Goal: Consume media (video, audio)

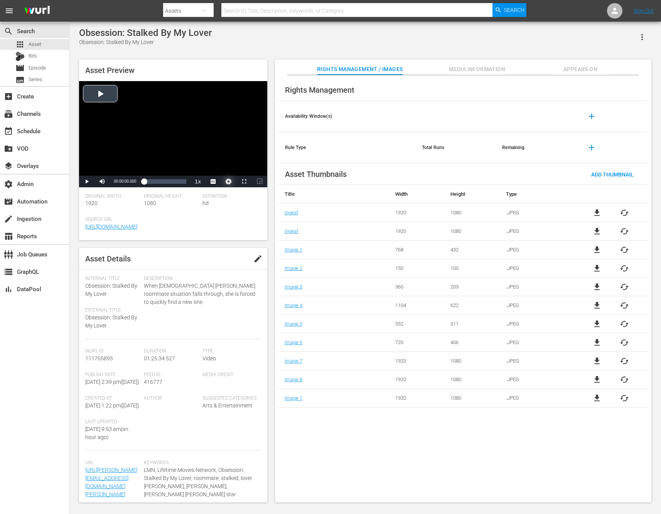
click at [230, 181] on button "Video Player" at bounding box center [228, 182] width 15 height 12
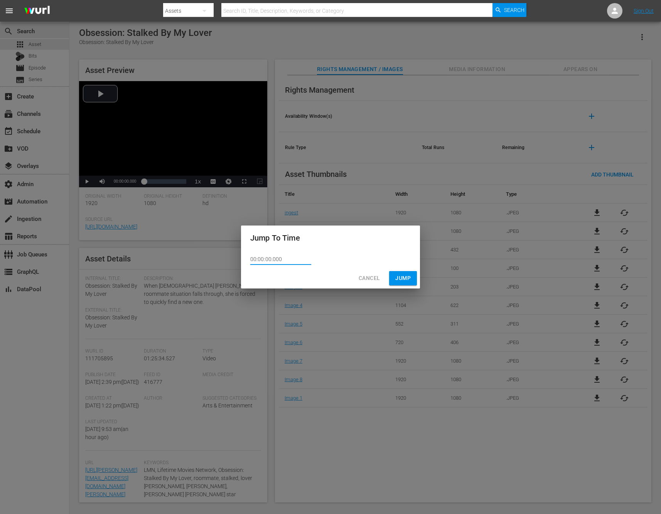
drag, startPoint x: 264, startPoint y: 259, endPoint x: 287, endPoint y: 256, distance: 23.0
click at [287, 256] on input "00:00:00.000" at bounding box center [280, 259] width 61 height 12
type input "00:00:5117"
click at [398, 282] on div "Cancel Jump" at bounding box center [330, 278] width 179 height 20
click at [401, 278] on div "Cancel Jump" at bounding box center [330, 278] width 179 height 20
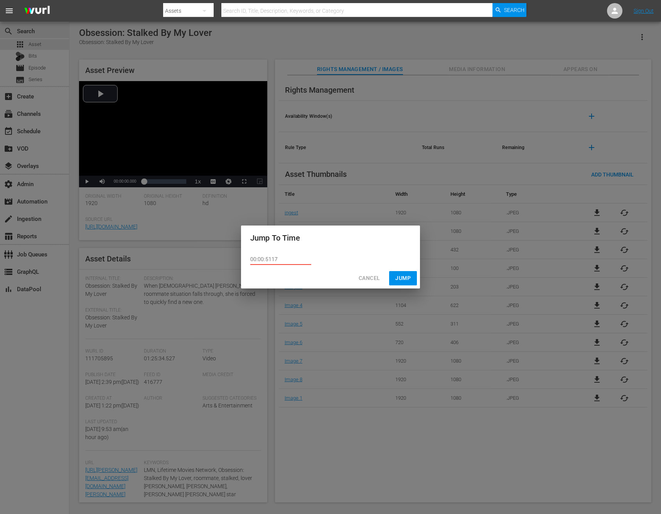
click at [364, 278] on span "Cancel" at bounding box center [369, 278] width 21 height 10
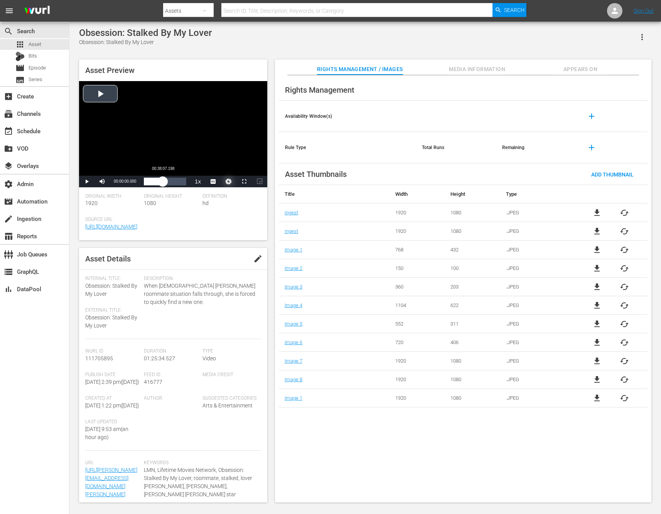
drag, startPoint x: 147, startPoint y: 179, endPoint x: 170, endPoint y: 181, distance: 22.8
click at [163, 181] on div "00:00:00.000" at bounding box center [153, 182] width 19 height 8
click at [147, 159] on div "Video Player" at bounding box center [173, 128] width 188 height 95
click at [207, 130] on div "Video Player" at bounding box center [173, 128] width 188 height 95
drag, startPoint x: 174, startPoint y: 179, endPoint x: 181, endPoint y: 181, distance: 6.3
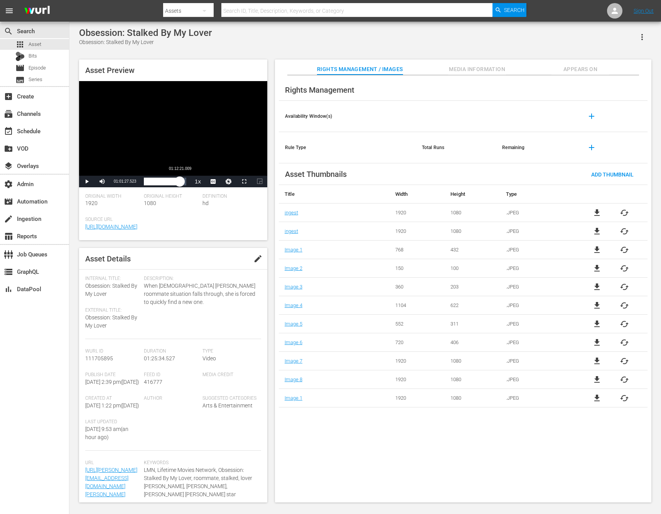
click at [180, 181] on div "00:52:56.470" at bounding box center [162, 182] width 36 height 8
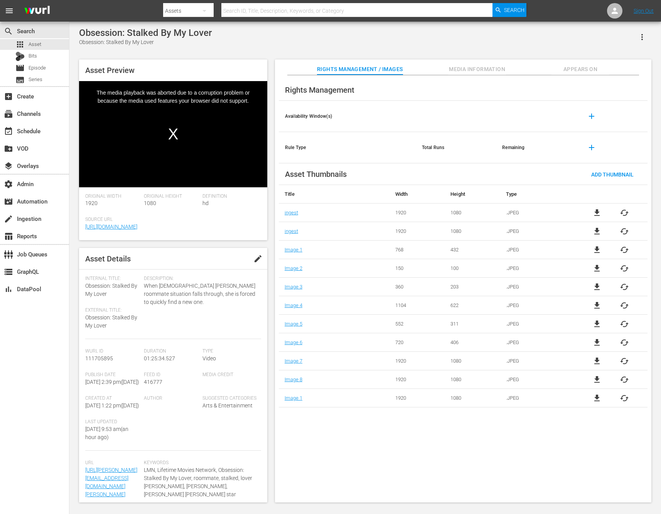
click at [172, 130] on div "Video Player" at bounding box center [173, 128] width 188 height 95
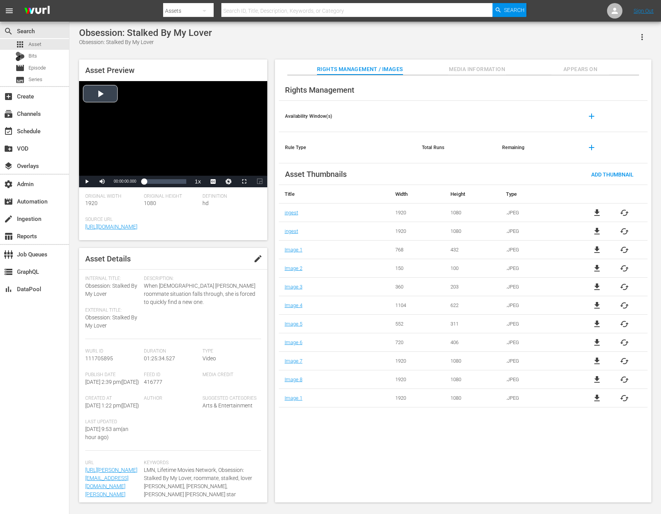
click at [112, 107] on div "Video Player" at bounding box center [173, 128] width 188 height 95
click at [227, 179] on button "Video Player" at bounding box center [228, 182] width 15 height 12
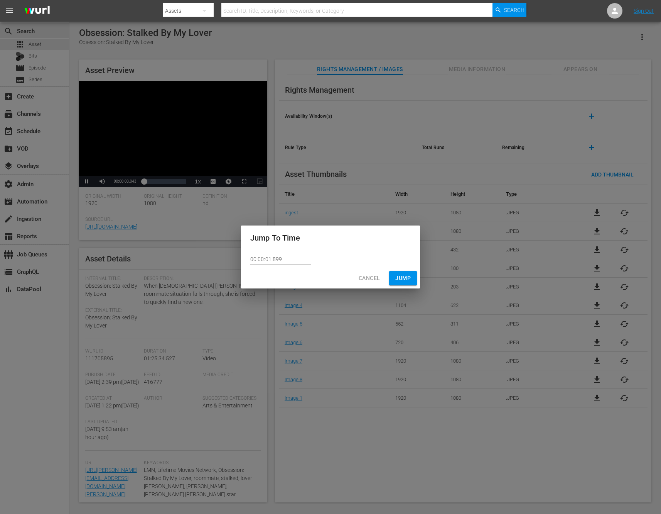
click at [254, 258] on input "00:00:01.899" at bounding box center [280, 259] width 61 height 12
type input "1:25:17.899"
click at [406, 279] on span "Jump" at bounding box center [403, 278] width 15 height 10
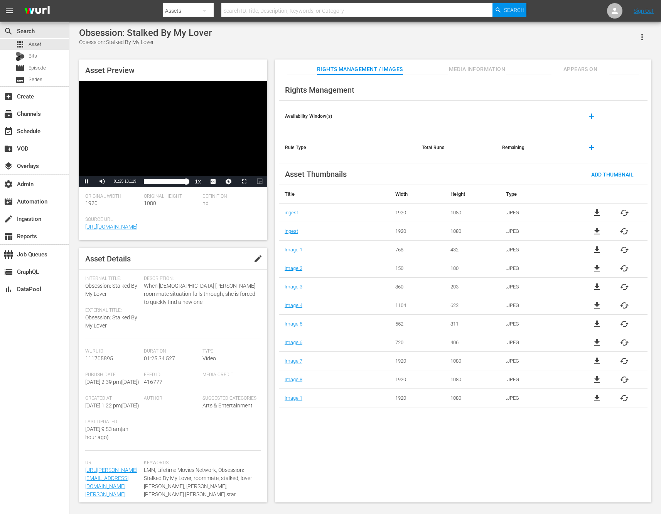
click at [193, 156] on div "Video Player" at bounding box center [173, 128] width 188 height 95
click at [244, 181] on span "Video Player" at bounding box center [244, 181] width 0 height 0
click at [186, 184] on div "01:25:20.425" at bounding box center [165, 182] width 42 height 8
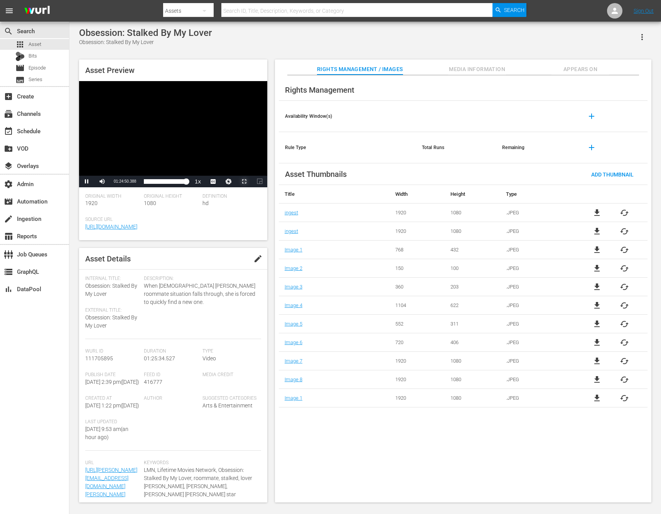
click at [244, 181] on span "Video Player" at bounding box center [244, 181] width 0 height 0
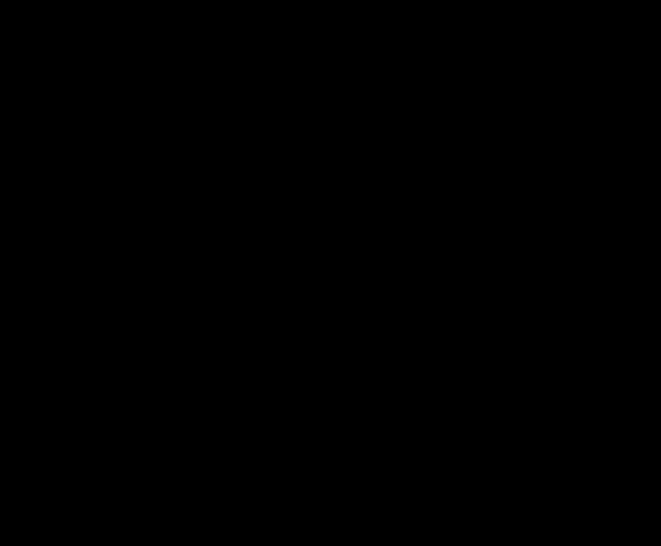
click at [378, 361] on div "Video Player" at bounding box center [330, 267] width 661 height 535
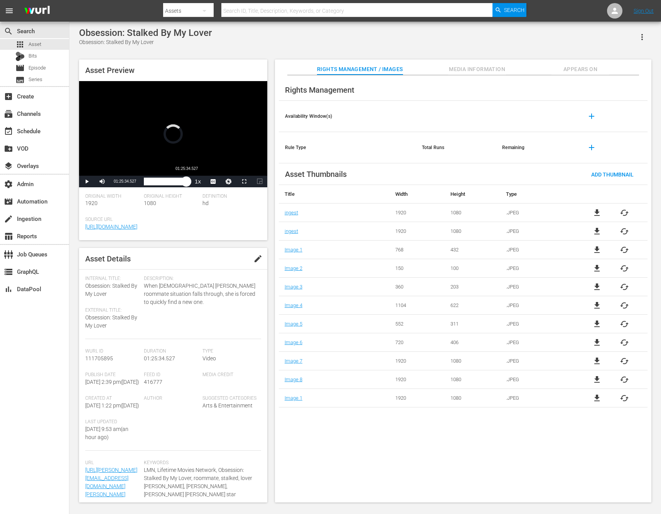
click at [186, 181] on div "01:25:34.427" at bounding box center [165, 182] width 42 height 8
click at [225, 183] on button "Video Player" at bounding box center [228, 182] width 15 height 12
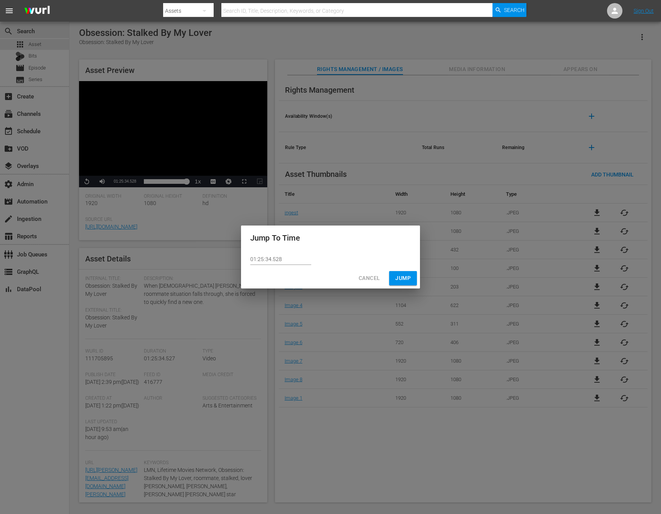
click at [271, 257] on input "01:25:34.528" at bounding box center [280, 259] width 61 height 12
type input "01:25:17.528"
click at [394, 279] on button "Jump" at bounding box center [403, 278] width 28 height 14
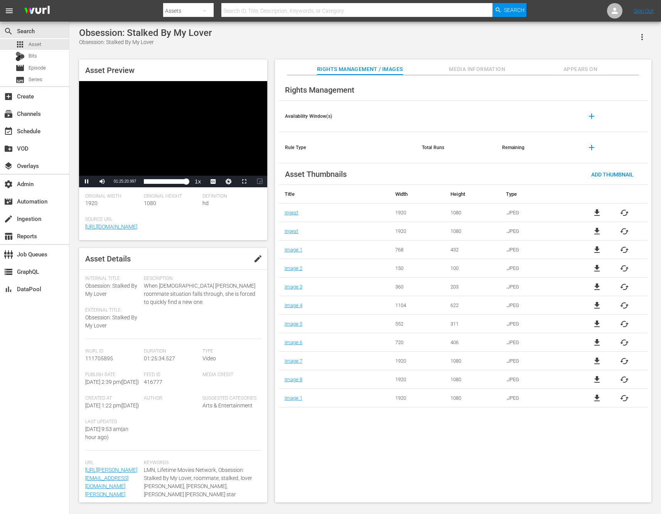
click at [210, 139] on div "Video Player" at bounding box center [173, 128] width 188 height 95
click at [186, 185] on div "Loaded : 0.82% 01:24:47.849 00:00:03.788" at bounding box center [165, 182] width 42 height 8
click at [87, 181] on span "Video Player" at bounding box center [87, 181] width 0 height 0
click at [232, 183] on button "Video Player" at bounding box center [228, 182] width 15 height 12
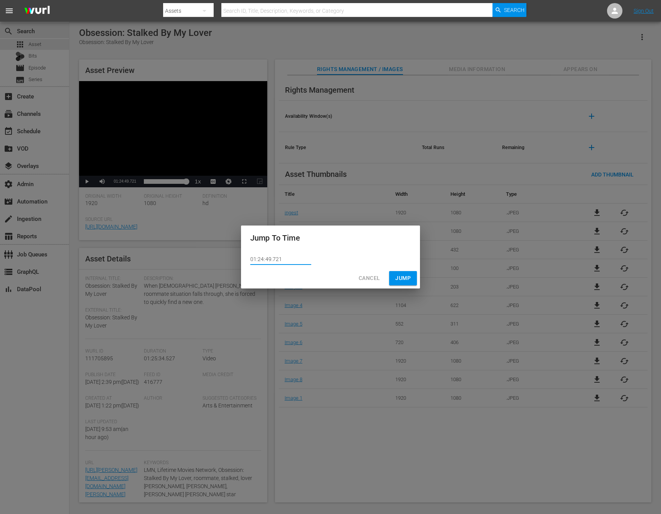
click at [261, 260] on input "01:24:49.721" at bounding box center [280, 259] width 61 height 12
type input "01:25:14.000"
click at [398, 279] on span "Jump" at bounding box center [403, 278] width 15 height 10
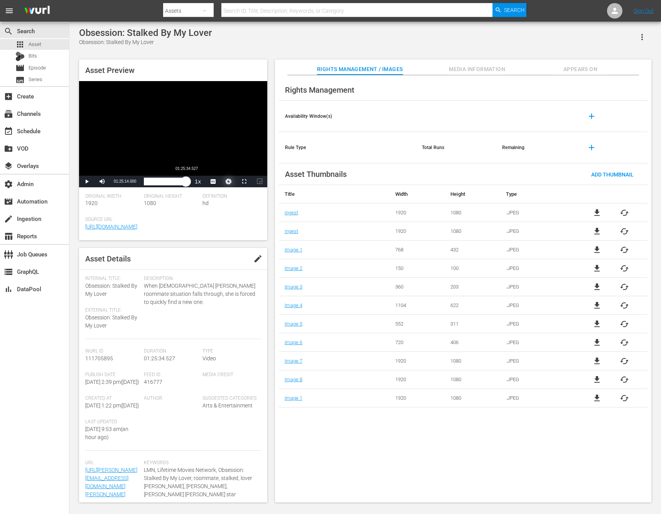
click at [186, 182] on div "01:25:14.000" at bounding box center [165, 182] width 42 height 8
click at [185, 183] on div "01:23:14.494" at bounding box center [164, 182] width 41 height 8
click at [244, 181] on span "Video Player" at bounding box center [244, 181] width 0 height 0
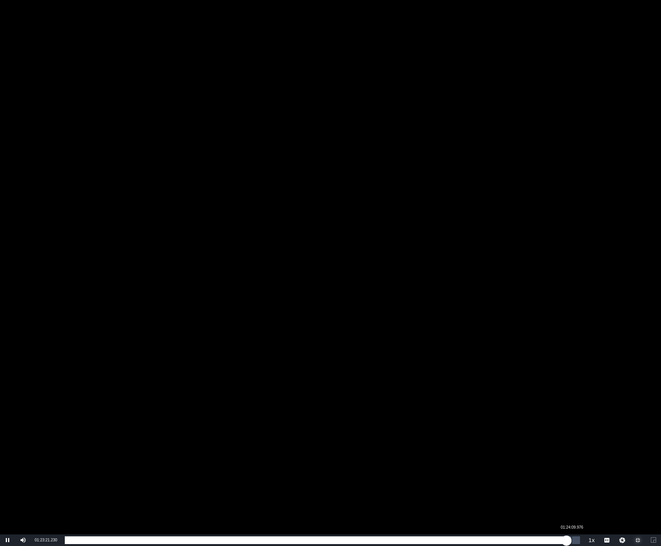
click at [567, 513] on div "01:23:21.271" at bounding box center [316, 541] width 502 height 8
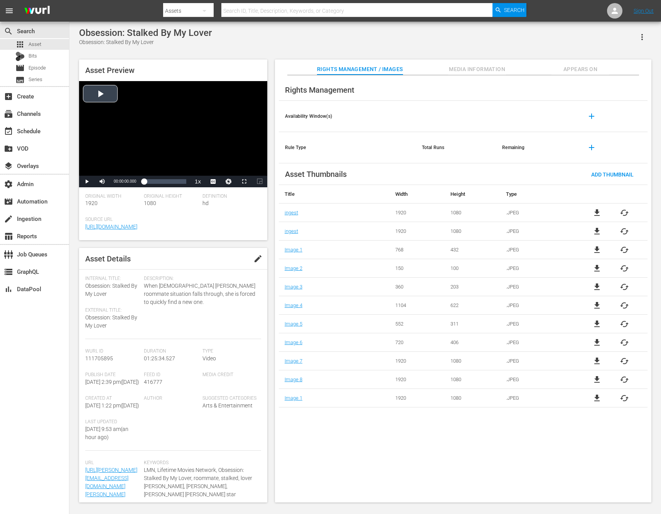
click at [107, 103] on div "Video Player" at bounding box center [173, 128] width 188 height 95
click at [244, 181] on span "Video Player" at bounding box center [244, 181] width 0 height 0
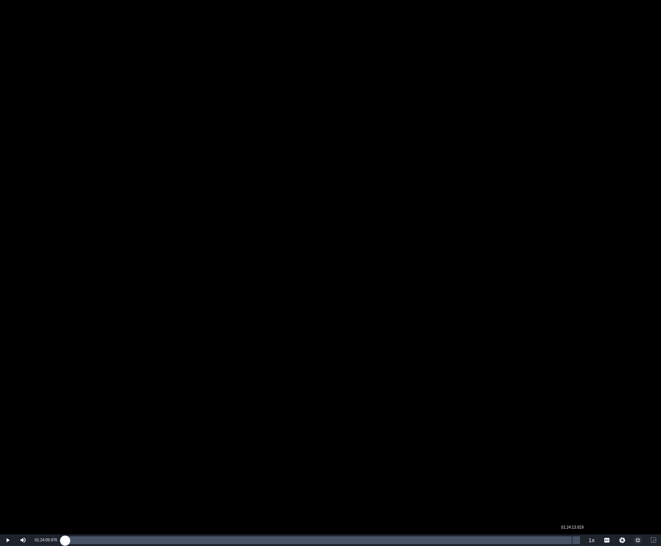
click at [572, 513] on div "Loaded : 0.23% 01:24:13.819 00:00:02.220" at bounding box center [323, 541] width 516 height 8
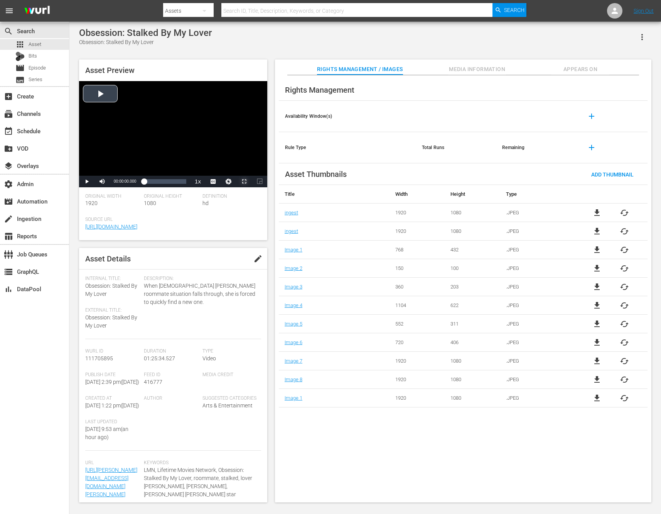
click at [244, 181] on span "Video Player" at bounding box center [244, 181] width 0 height 0
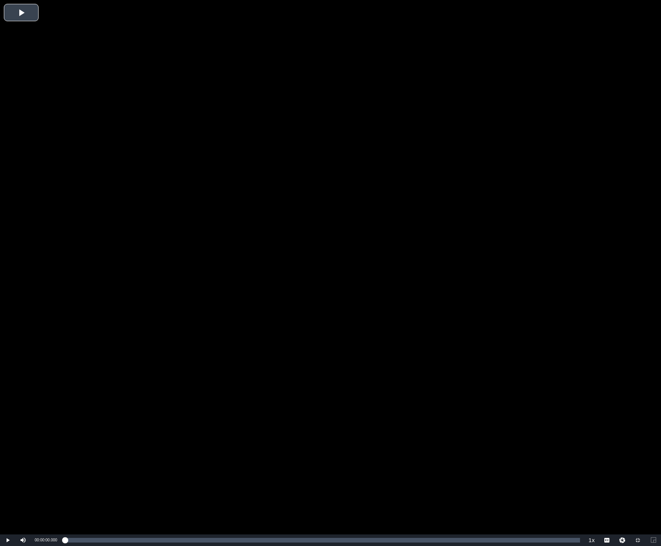
click at [246, 213] on div "Video Player" at bounding box center [330, 267] width 661 height 535
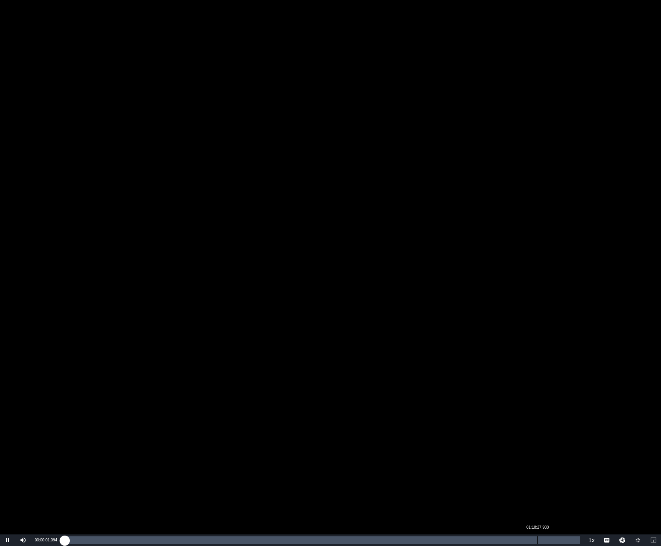
click at [537, 513] on div "Loaded : 0.23% 01:18:27.930 00:00:01.094" at bounding box center [323, 541] width 516 height 8
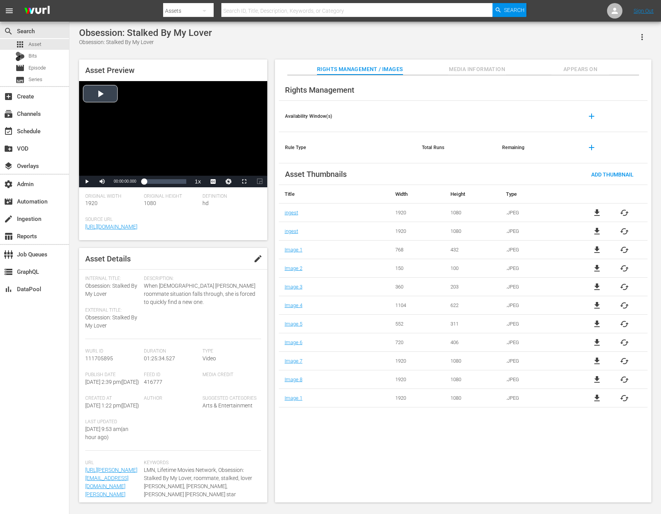
click at [110, 99] on div "Video Player" at bounding box center [173, 128] width 188 height 95
click at [181, 183] on div "Loaded : 0.70% 01:13:54.364 00:00:01.068" at bounding box center [165, 182] width 42 height 8
click at [181, 183] on div "01:13:55.132" at bounding box center [162, 182] width 37 height 8
click at [185, 183] on div "01:20:54.461" at bounding box center [164, 182] width 41 height 8
click at [186, 183] on div "01:23:14.975" at bounding box center [165, 182] width 42 height 8
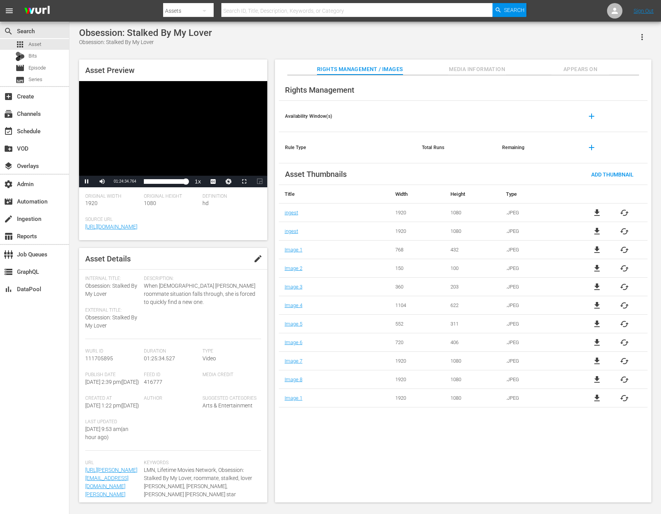
click at [182, 119] on div "Video Player" at bounding box center [173, 128] width 188 height 95
click at [87, 181] on span "Video Player" at bounding box center [87, 181] width 0 height 0
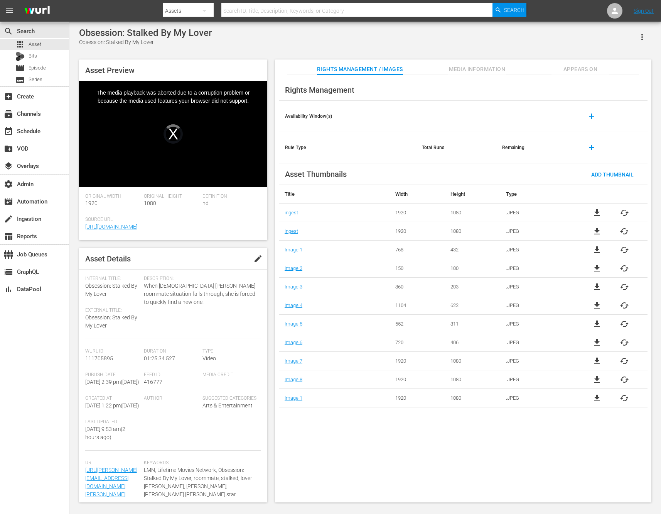
click at [181, 128] on div "Video Player" at bounding box center [173, 128] width 188 height 95
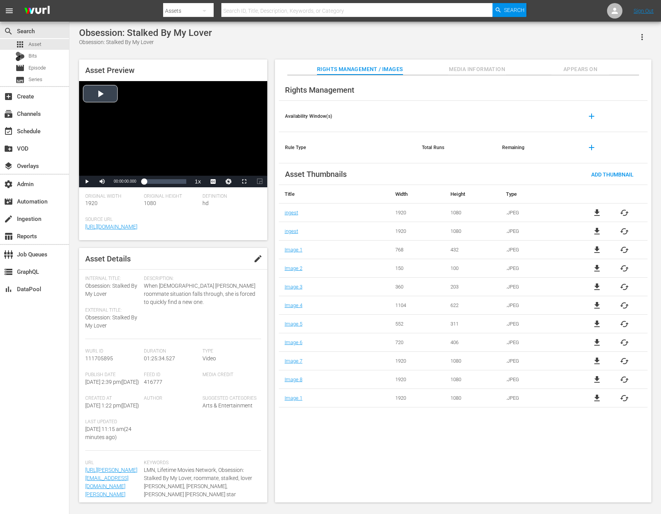
click at [104, 94] on div "Video Player" at bounding box center [173, 128] width 188 height 95
click at [186, 184] on div "Loaded : 0.70% 01:24:47.849 00:00:02.856" at bounding box center [165, 182] width 42 height 8
click at [119, 153] on div "Video Player" at bounding box center [173, 128] width 188 height 95
